Goal: Information Seeking & Learning: Learn about a topic

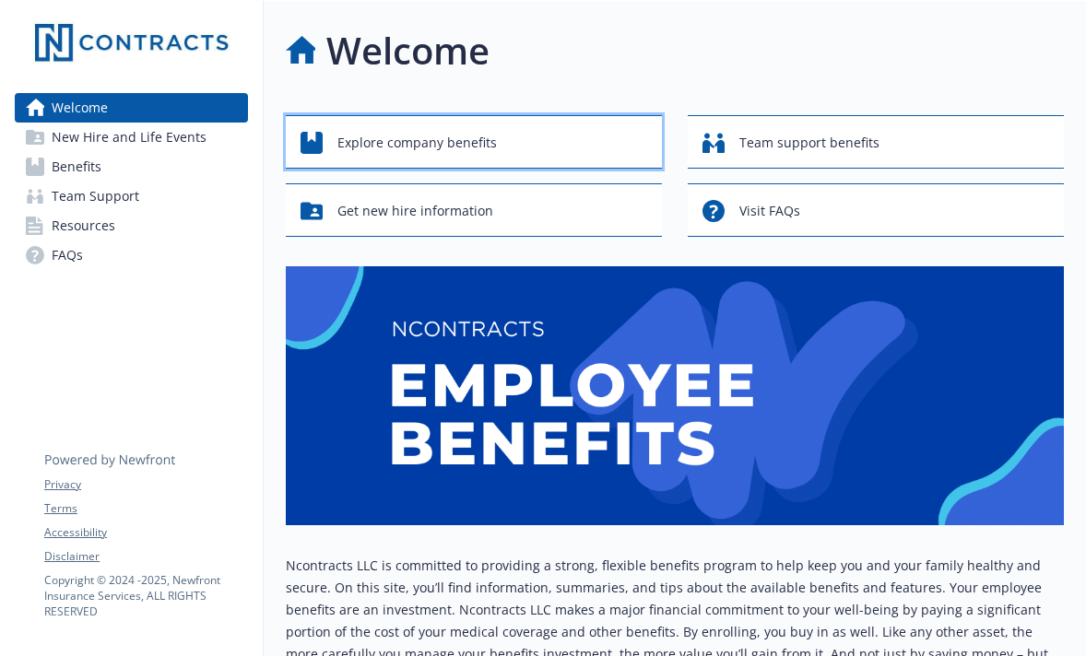
click at [510, 145] on div "Explore company benefits" at bounding box center [477, 142] width 352 height 35
click at [514, 155] on div "Explore company benefits" at bounding box center [476, 142] width 350 height 35
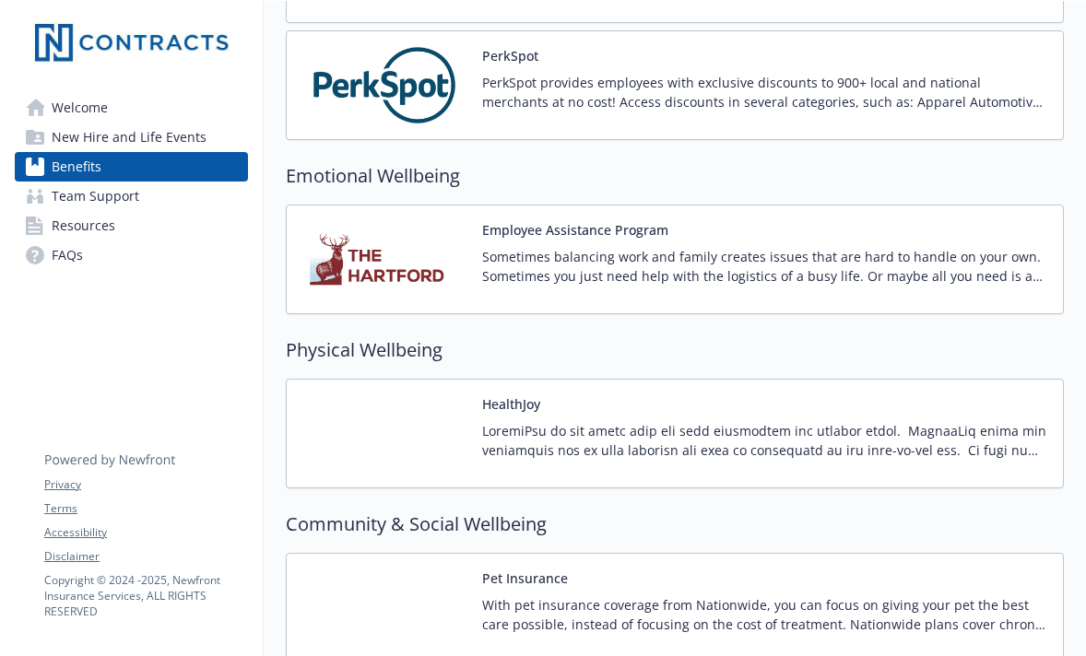
scroll to position [2382, 0]
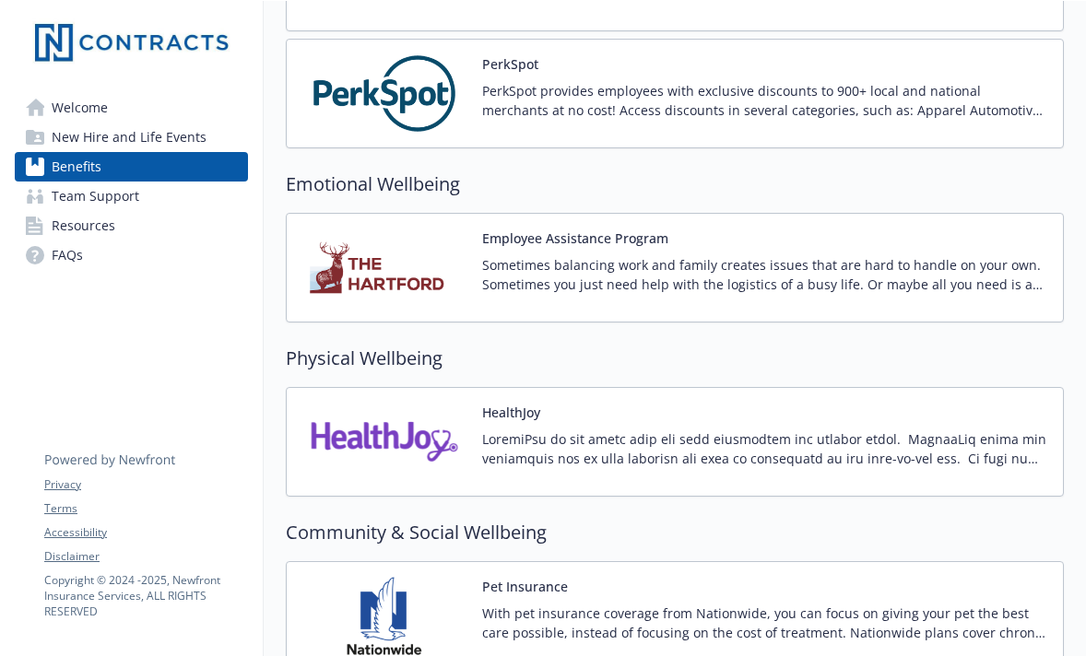
click at [173, 201] on link "Team Support" at bounding box center [131, 196] width 233 height 29
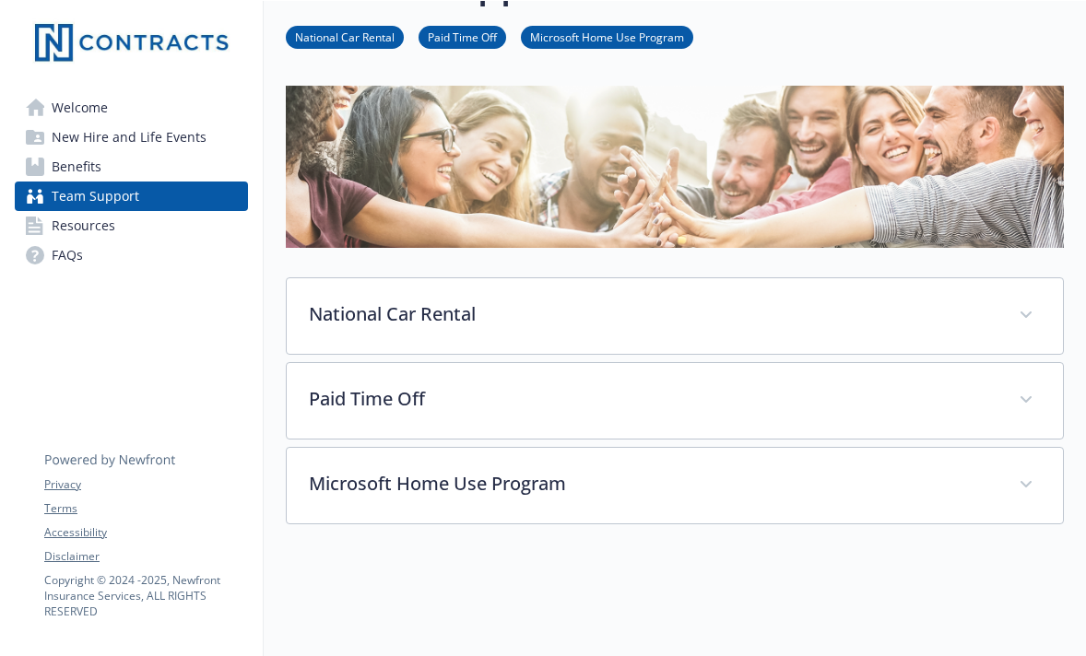
scroll to position [66, 0]
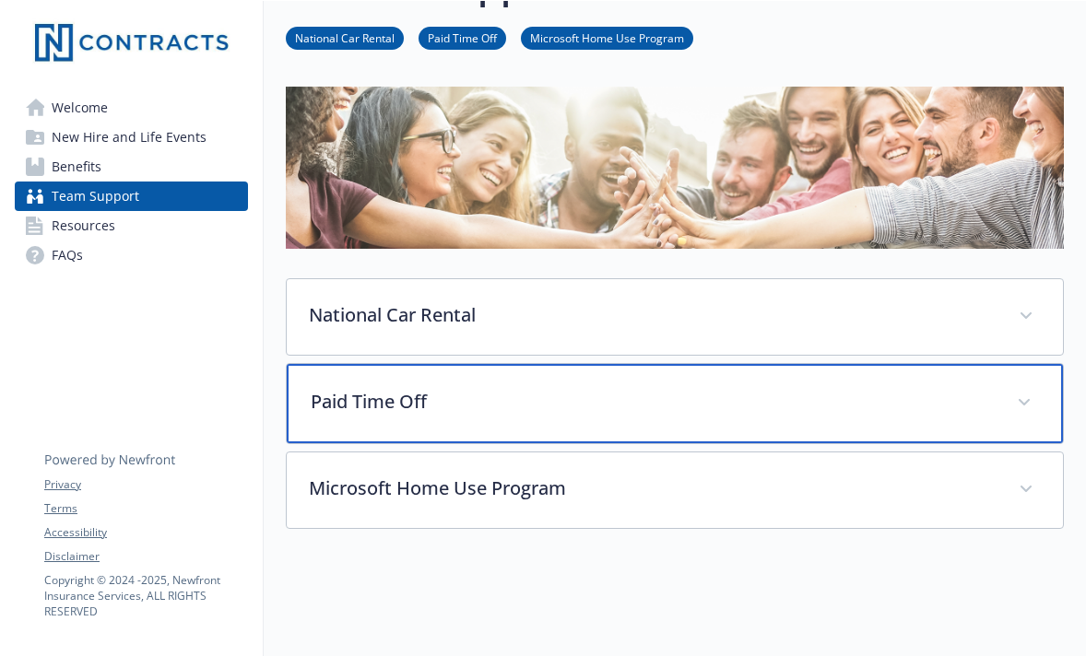
click at [1020, 407] on span at bounding box center [1023, 402] width 29 height 29
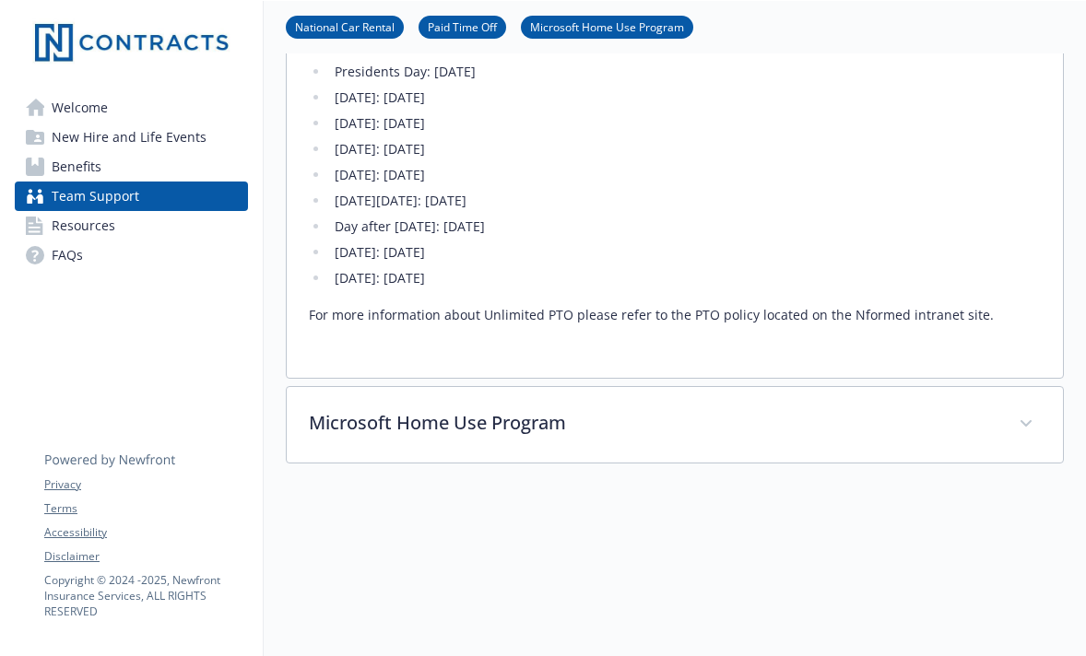
scroll to position [612, 0]
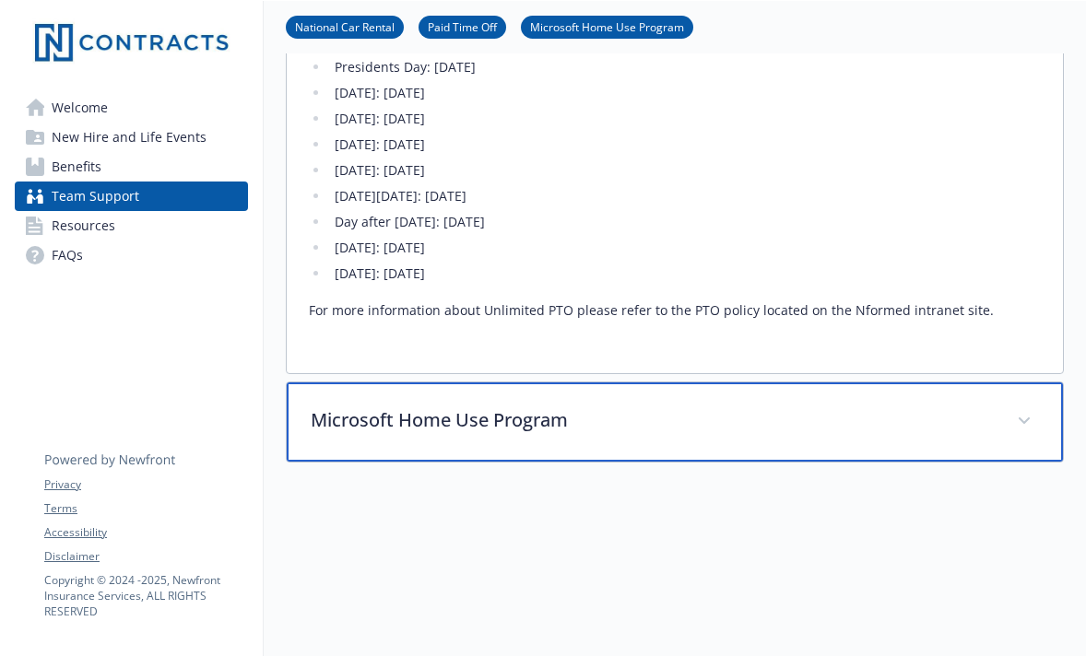
click at [675, 416] on p "Microsoft Home Use Program" at bounding box center [653, 421] width 684 height 28
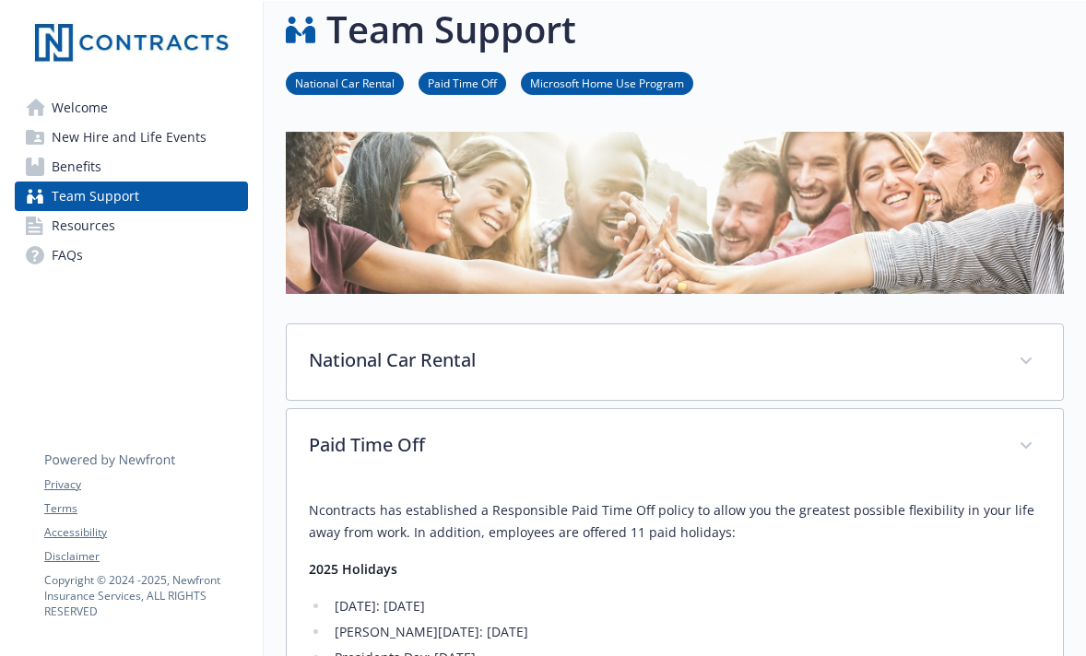
scroll to position [17, 0]
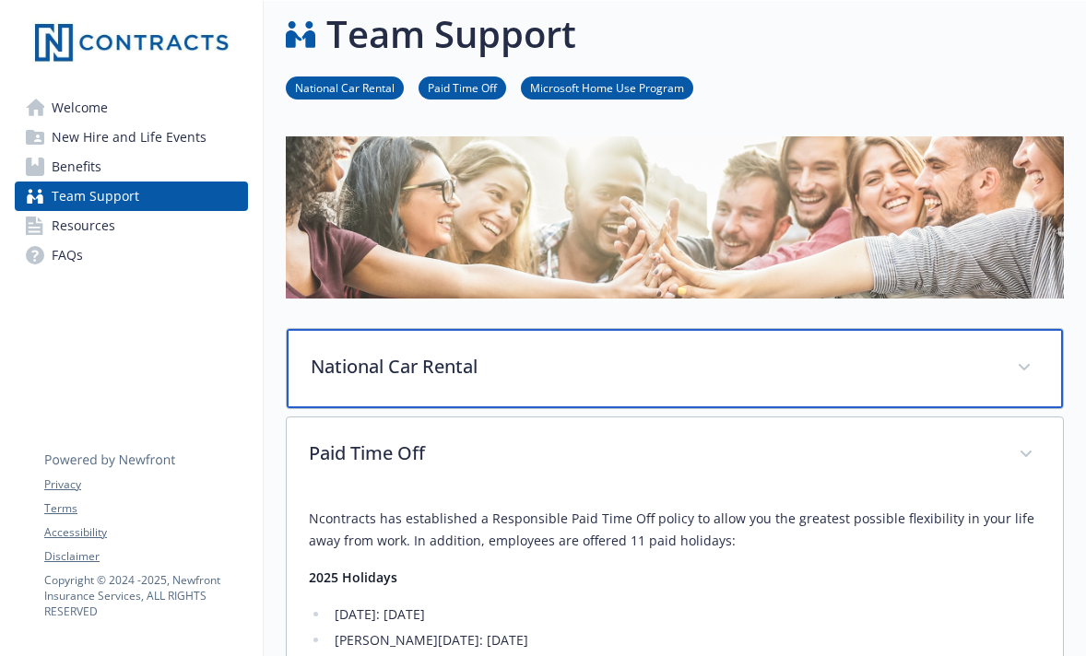
click at [443, 380] on div "National Car Rental" at bounding box center [675, 368] width 776 height 79
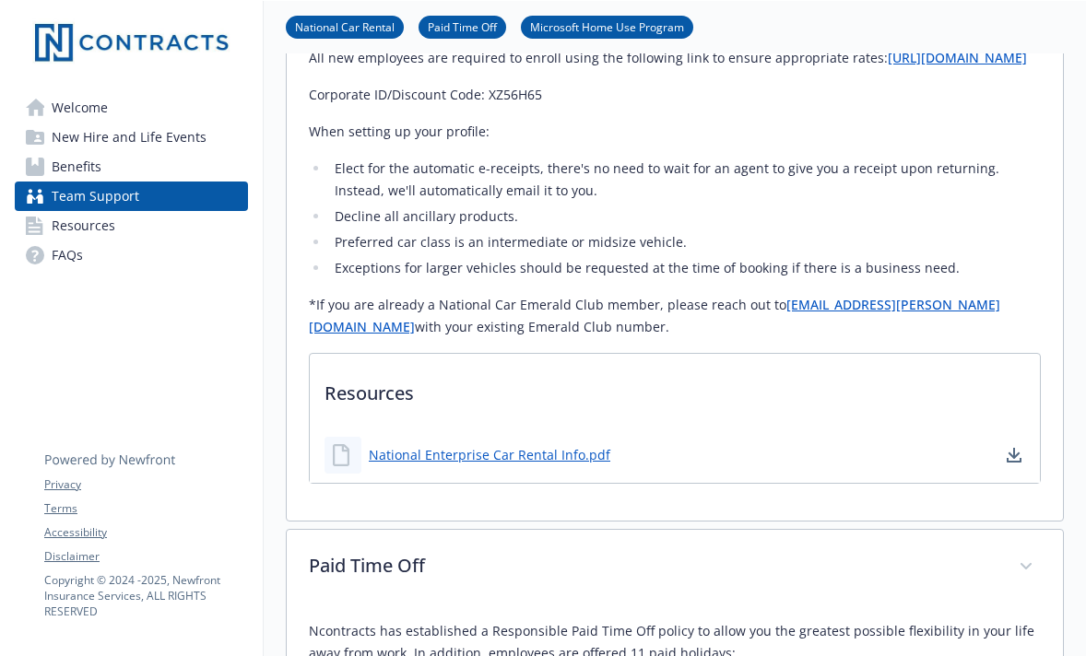
scroll to position [398, 0]
